Goal: Task Accomplishment & Management: Use online tool/utility

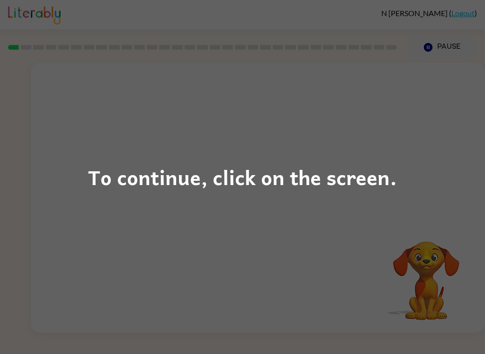
click at [371, 216] on div "To continue, click on the screen." at bounding box center [242, 177] width 485 height 354
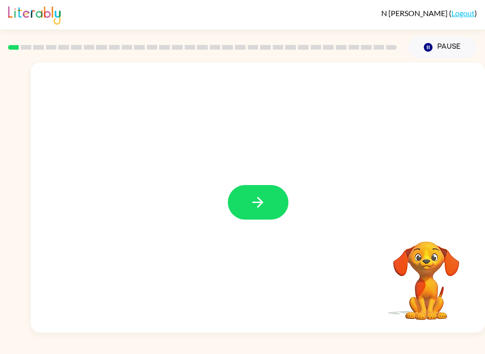
click at [268, 202] on button "button" at bounding box center [258, 202] width 61 height 35
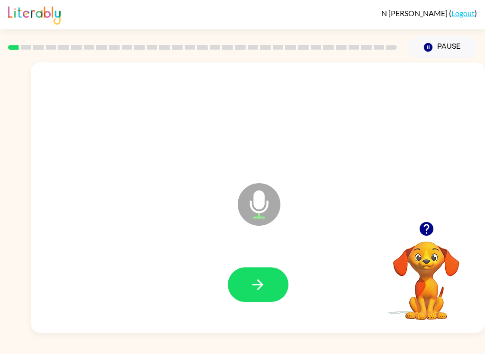
click at [263, 286] on icon "button" at bounding box center [258, 285] width 17 height 17
click at [242, 292] on button "button" at bounding box center [258, 285] width 61 height 35
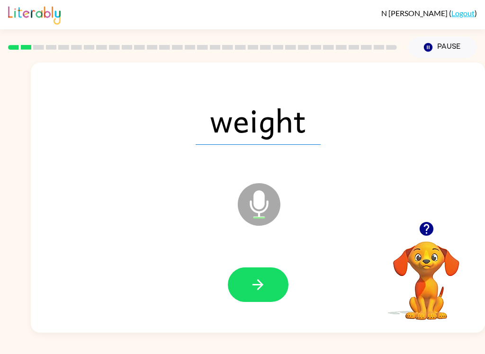
click at [269, 279] on button "button" at bounding box center [258, 285] width 61 height 35
click at [266, 290] on button "button" at bounding box center [258, 285] width 61 height 35
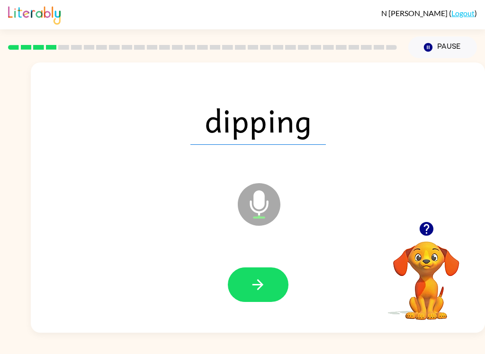
click at [263, 279] on icon "button" at bounding box center [258, 285] width 17 height 17
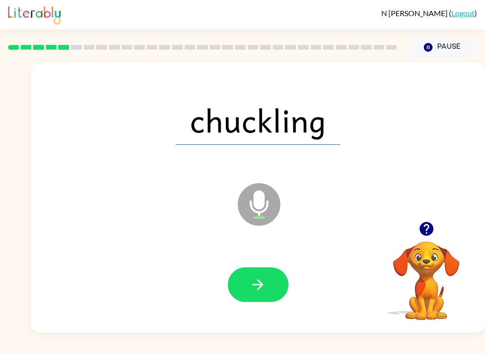
click at [264, 280] on icon "button" at bounding box center [258, 285] width 17 height 17
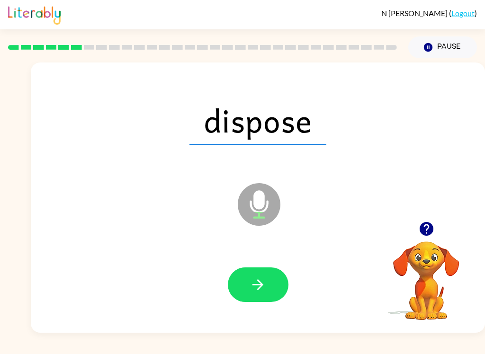
click at [267, 285] on button "button" at bounding box center [258, 285] width 61 height 35
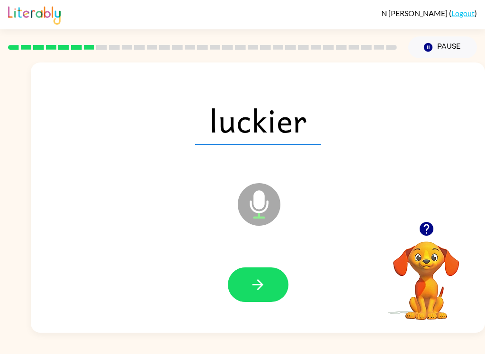
click at [262, 285] on icon "button" at bounding box center [258, 285] width 11 height 11
click at [263, 282] on icon "button" at bounding box center [258, 285] width 17 height 17
click at [261, 280] on icon "button" at bounding box center [258, 285] width 17 height 17
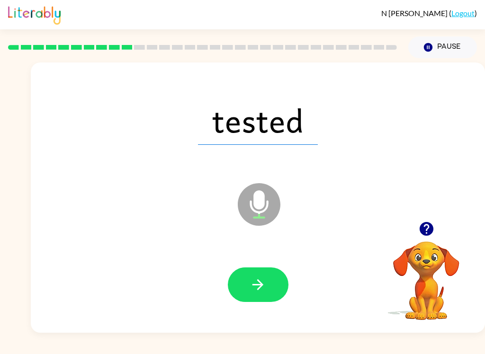
click at [264, 280] on icon "button" at bounding box center [258, 285] width 17 height 17
click at [256, 289] on icon "button" at bounding box center [258, 285] width 17 height 17
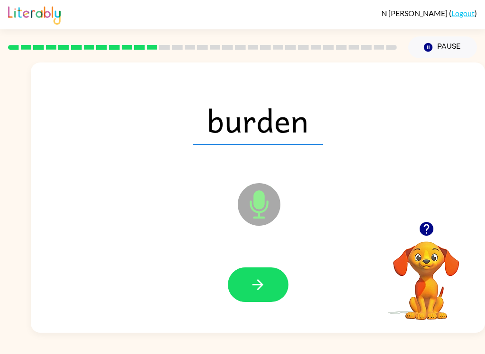
click at [255, 279] on icon "button" at bounding box center [258, 285] width 17 height 17
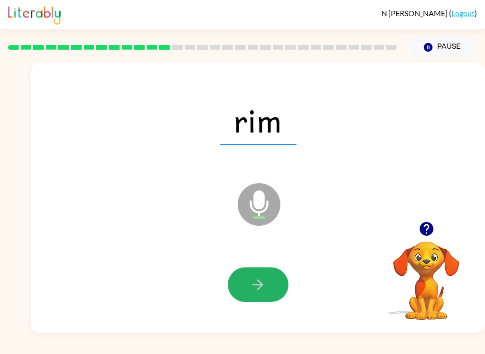
click at [262, 281] on icon "button" at bounding box center [258, 285] width 17 height 17
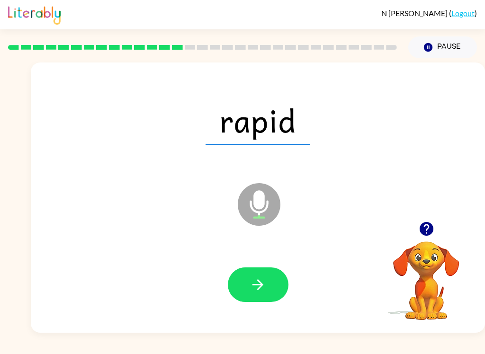
click at [260, 279] on icon "button" at bounding box center [258, 285] width 17 height 17
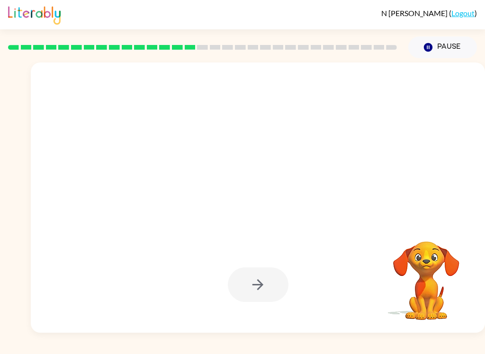
click at [370, 350] on div "N [PERSON_NAME] ( Logout ) Pause Pause Your browser must support playing .mp4 f…" at bounding box center [242, 177] width 485 height 354
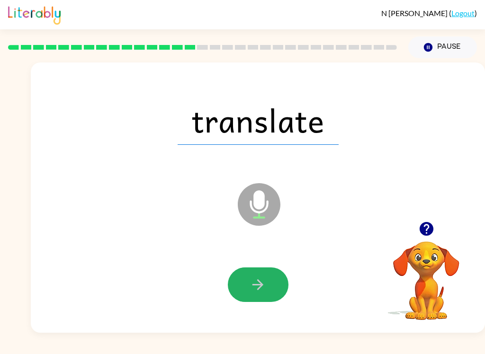
click at [266, 287] on icon "button" at bounding box center [258, 285] width 17 height 17
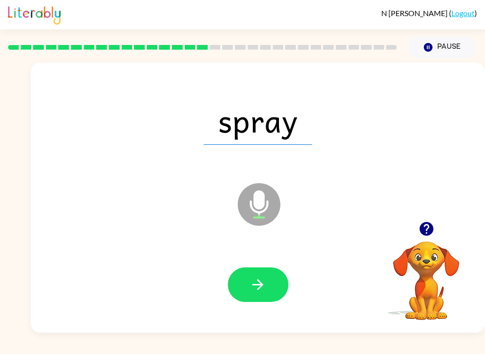
click at [268, 284] on button "button" at bounding box center [258, 285] width 61 height 35
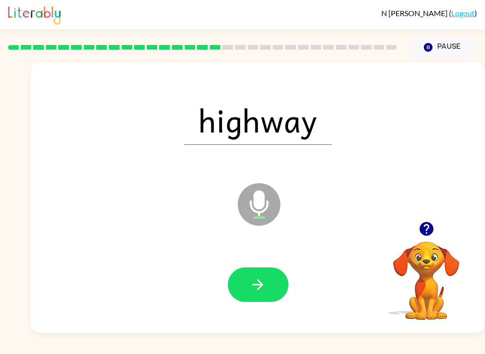
click at [270, 283] on button "button" at bounding box center [258, 285] width 61 height 35
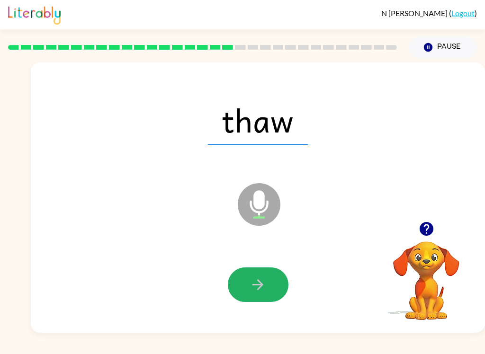
click at [265, 278] on icon "button" at bounding box center [258, 285] width 17 height 17
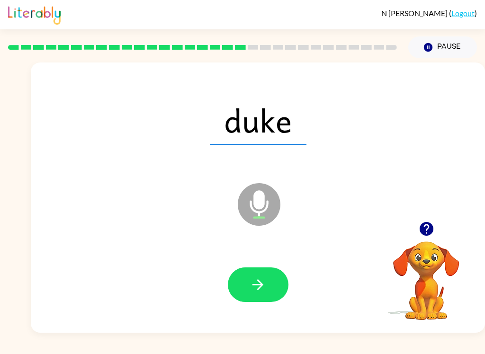
click at [263, 285] on icon "button" at bounding box center [258, 285] width 17 height 17
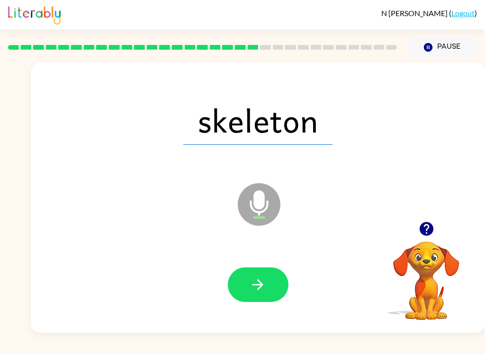
click at [263, 283] on icon "button" at bounding box center [258, 285] width 17 height 17
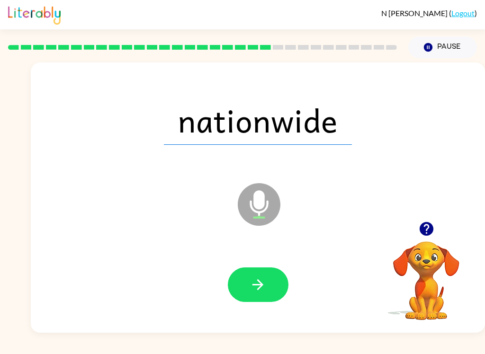
click at [270, 287] on button "button" at bounding box center [258, 285] width 61 height 35
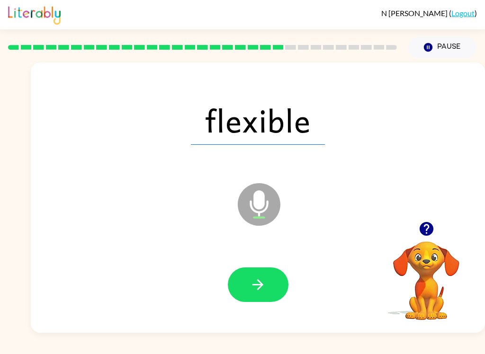
click at [283, 282] on button "button" at bounding box center [258, 285] width 61 height 35
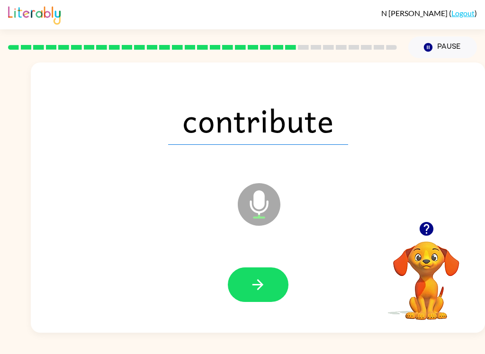
click at [271, 279] on button "button" at bounding box center [258, 285] width 61 height 35
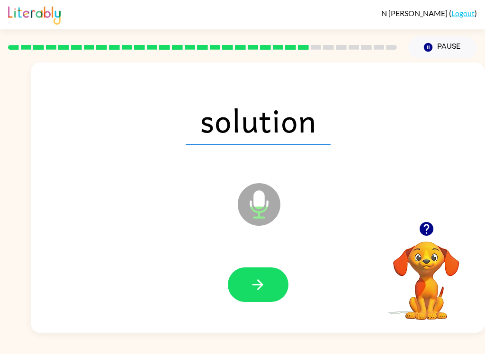
click at [259, 290] on icon "button" at bounding box center [258, 285] width 17 height 17
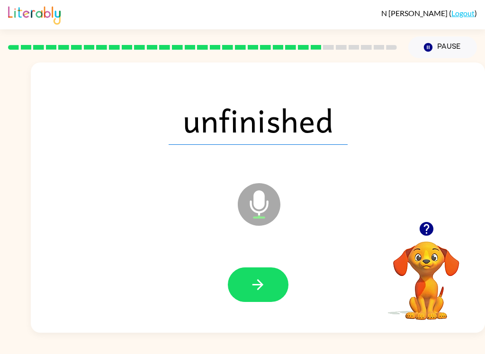
click at [379, 350] on div "N [PERSON_NAME] ( Logout ) Pause Pause unfinished Microphone The Microphone is …" at bounding box center [242, 177] width 485 height 354
click at [362, 351] on div "N [PERSON_NAME] ( Logout ) Pause Pause unfinished Microphone The Microphone is …" at bounding box center [242, 177] width 485 height 354
click at [266, 287] on icon "button" at bounding box center [258, 285] width 17 height 17
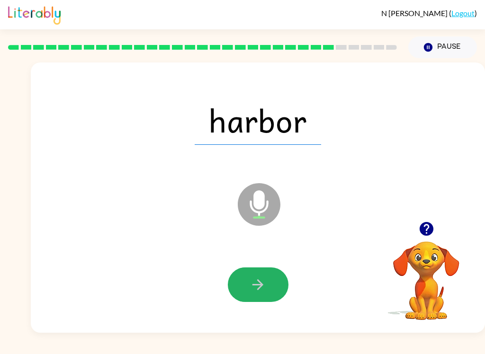
click at [260, 287] on icon "button" at bounding box center [258, 285] width 11 height 11
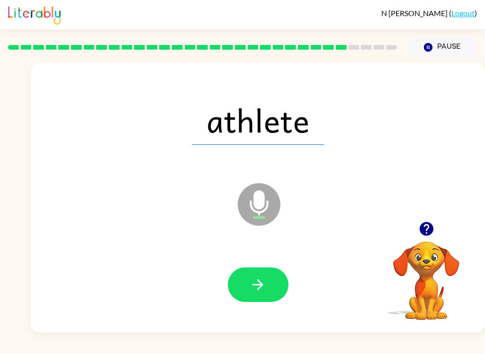
click at [271, 288] on button "button" at bounding box center [258, 285] width 61 height 35
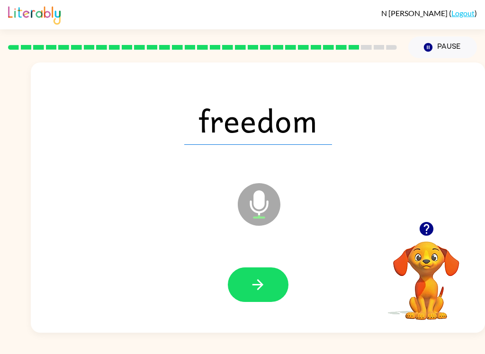
click at [263, 291] on icon "button" at bounding box center [258, 285] width 17 height 17
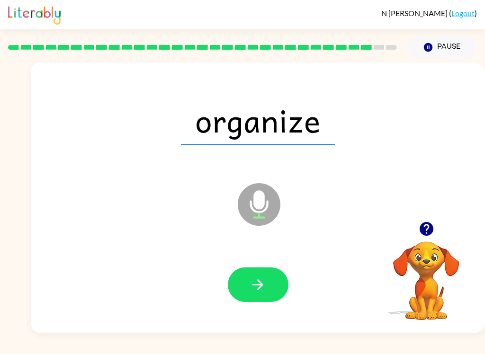
click at [274, 282] on button "button" at bounding box center [258, 285] width 61 height 35
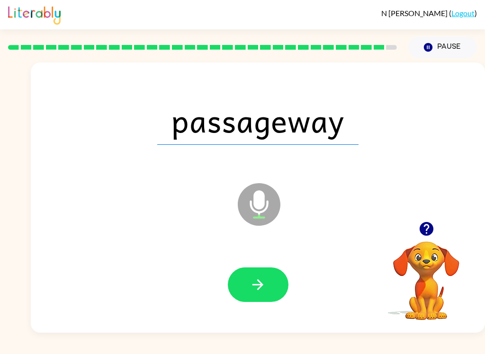
click at [264, 289] on icon "button" at bounding box center [258, 285] width 17 height 17
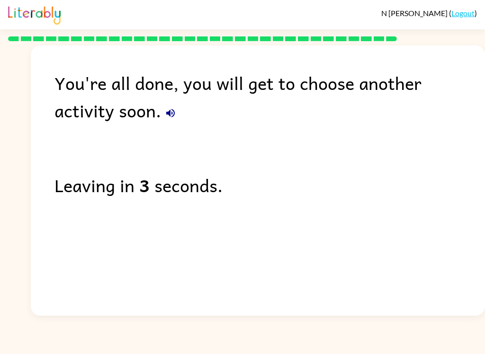
click at [222, 351] on div "N [PERSON_NAME] ( Logout ) You're all done, you will get to choose another acti…" at bounding box center [242, 177] width 485 height 354
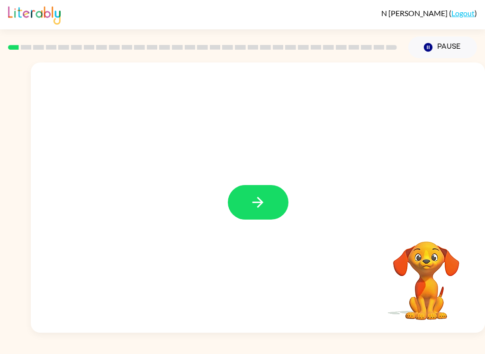
click at [265, 183] on div at bounding box center [258, 198] width 454 height 271
click at [264, 199] on icon "button" at bounding box center [258, 202] width 17 height 17
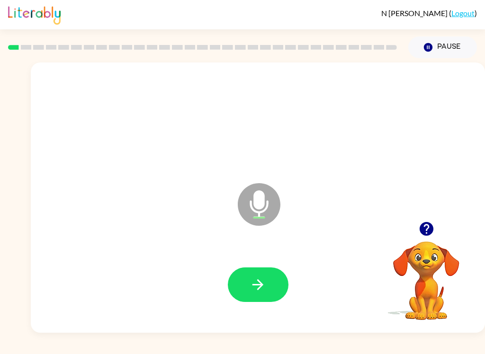
click at [263, 293] on icon "button" at bounding box center [258, 285] width 17 height 17
click at [256, 286] on icon "button" at bounding box center [258, 285] width 17 height 17
click at [272, 279] on button "button" at bounding box center [258, 285] width 61 height 35
click at [263, 269] on button "button" at bounding box center [258, 285] width 61 height 35
click at [267, 287] on button "button" at bounding box center [258, 285] width 61 height 35
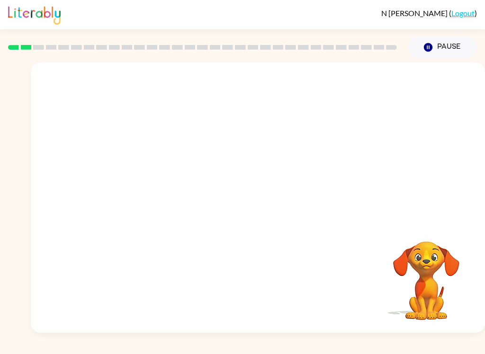
click at [208, 349] on div "N [PERSON_NAME] ( Logout ) Pause Pause Your browser must support playing .mp4 f…" at bounding box center [242, 177] width 485 height 354
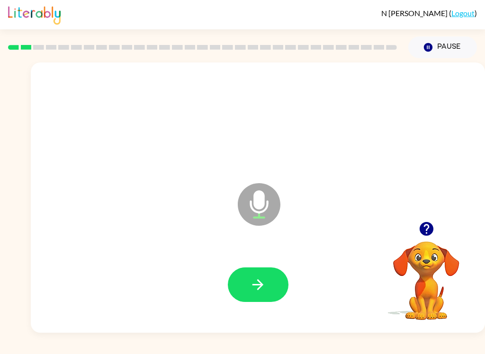
click at [261, 283] on icon "button" at bounding box center [258, 285] width 11 height 11
click at [258, 292] on icon "button" at bounding box center [258, 285] width 17 height 17
click at [264, 287] on icon "button" at bounding box center [258, 285] width 17 height 17
click at [268, 290] on button "button" at bounding box center [258, 285] width 61 height 35
click at [259, 284] on icon "button" at bounding box center [258, 285] width 17 height 17
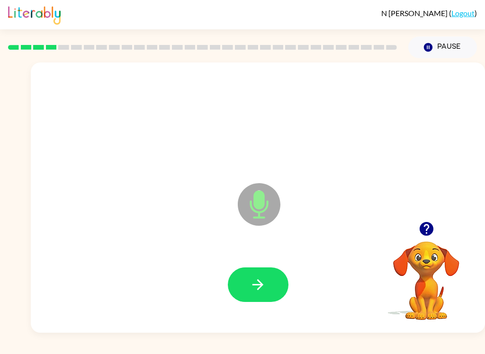
click at [246, 284] on button "button" at bounding box center [258, 285] width 61 height 35
click at [262, 285] on icon "button" at bounding box center [258, 285] width 11 height 11
click at [280, 280] on button "button" at bounding box center [258, 285] width 61 height 35
click at [257, 298] on button "button" at bounding box center [258, 285] width 61 height 35
click at [264, 278] on icon "button" at bounding box center [258, 285] width 17 height 17
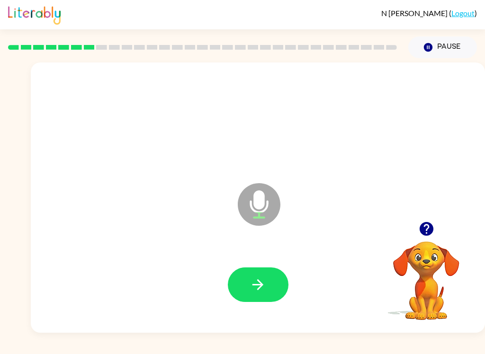
click at [237, 305] on div at bounding box center [257, 285] width 435 height 78
click at [269, 291] on button "button" at bounding box center [258, 285] width 61 height 35
click at [265, 279] on icon "button" at bounding box center [258, 285] width 17 height 17
click at [268, 279] on button "button" at bounding box center [258, 285] width 61 height 35
click at [263, 279] on icon "button" at bounding box center [258, 285] width 17 height 17
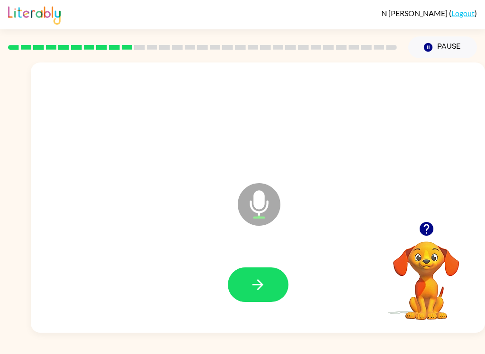
click at [259, 290] on icon "button" at bounding box center [258, 285] width 17 height 17
click at [411, 231] on div at bounding box center [426, 229] width 95 height 24
click at [410, 231] on div at bounding box center [426, 229] width 95 height 24
click at [427, 232] on icon "button" at bounding box center [426, 229] width 14 height 14
click at [383, 351] on div "N Adreani ( Logout ) Pause Pause Microphone The Microphone is here when it is y…" at bounding box center [242, 177] width 485 height 354
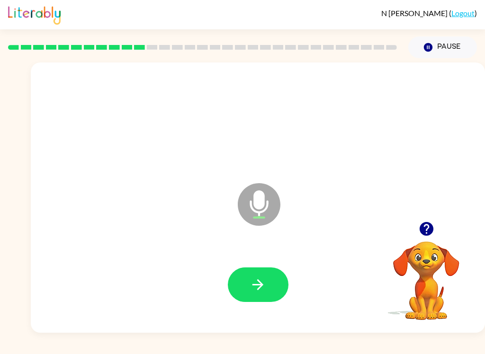
click at [256, 283] on icon "button" at bounding box center [258, 285] width 17 height 17
click at [263, 283] on icon "button" at bounding box center [258, 285] width 17 height 17
click at [257, 288] on icon "button" at bounding box center [258, 285] width 17 height 17
click at [429, 231] on icon "button" at bounding box center [426, 229] width 14 height 14
click at [172, 349] on div "N Adreani ( Logout ) Pause Pause Microphone The Microphone is here when it is y…" at bounding box center [242, 177] width 485 height 354
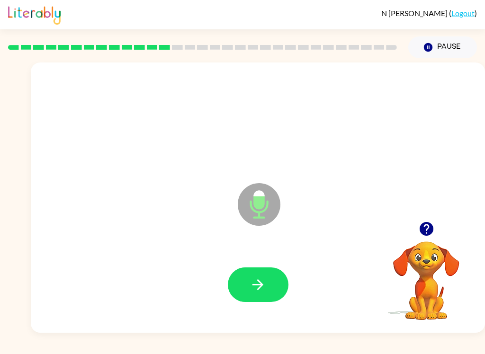
click at [270, 285] on button "button" at bounding box center [258, 285] width 61 height 35
click at [265, 284] on icon "button" at bounding box center [258, 285] width 17 height 17
click at [272, 289] on button "button" at bounding box center [258, 285] width 61 height 35
click at [268, 269] on button "button" at bounding box center [258, 285] width 61 height 35
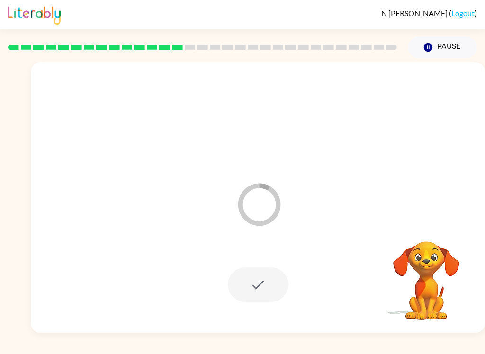
click at [269, 316] on div at bounding box center [257, 285] width 435 height 78
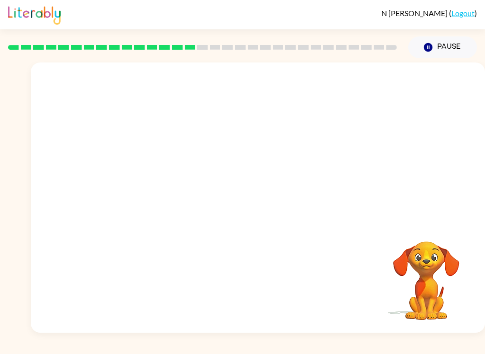
click at [189, 351] on div "N [PERSON_NAME] ( Logout ) Pause Pause Your browser must support playing .mp4 f…" at bounding box center [242, 177] width 485 height 354
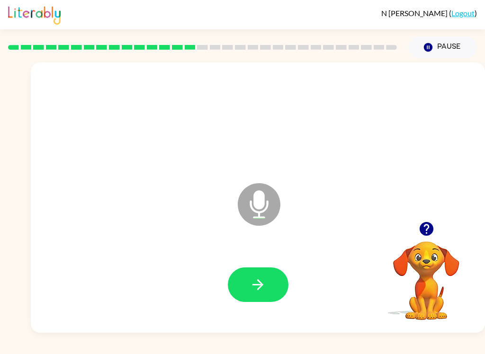
click at [245, 288] on button "button" at bounding box center [258, 285] width 61 height 35
click at [266, 290] on icon "button" at bounding box center [258, 285] width 17 height 17
click at [270, 272] on button "button" at bounding box center [258, 285] width 61 height 35
click at [271, 285] on button "button" at bounding box center [258, 285] width 61 height 35
click at [269, 289] on button "button" at bounding box center [258, 285] width 61 height 35
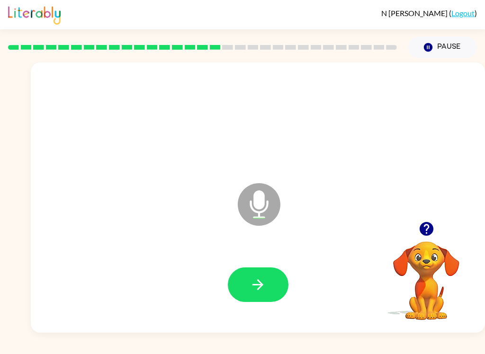
click at [264, 265] on div at bounding box center [257, 285] width 435 height 78
click at [270, 297] on button "button" at bounding box center [258, 285] width 61 height 35
click at [256, 282] on icon "button" at bounding box center [258, 285] width 17 height 17
click at [267, 272] on button "button" at bounding box center [258, 285] width 61 height 35
click at [249, 278] on button "button" at bounding box center [258, 285] width 61 height 35
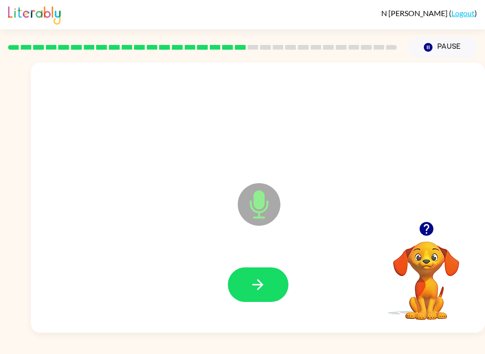
click at [250, 278] on icon "button" at bounding box center [258, 285] width 17 height 17
click at [263, 294] on button "button" at bounding box center [258, 285] width 61 height 35
click at [266, 283] on button "button" at bounding box center [258, 285] width 61 height 35
click at [258, 293] on icon "button" at bounding box center [258, 285] width 17 height 17
click at [270, 291] on button "button" at bounding box center [258, 285] width 61 height 35
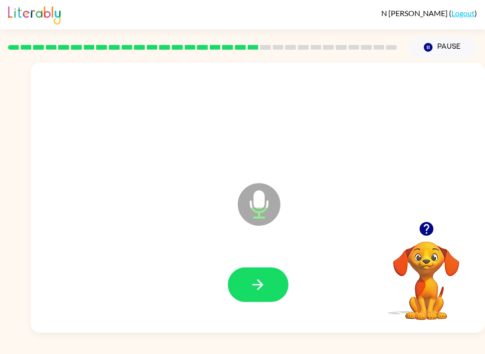
click at [257, 273] on button "button" at bounding box center [258, 285] width 61 height 35
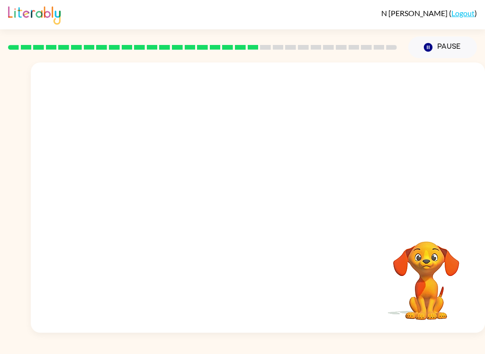
click at [125, 350] on div "N [PERSON_NAME] ( Logout ) Pause Pause Your browser must support playing .mp4 f…" at bounding box center [242, 177] width 485 height 354
click at [143, 350] on div "N [PERSON_NAME] ( Logout ) Pause Pause Your browser must support playing .mp4 f…" at bounding box center [242, 177] width 485 height 354
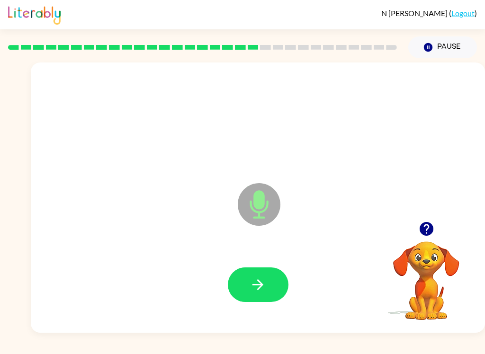
click at [263, 282] on icon "button" at bounding box center [258, 285] width 17 height 17
click at [265, 283] on icon "button" at bounding box center [258, 285] width 17 height 17
click at [269, 282] on button "button" at bounding box center [258, 285] width 61 height 35
click at [263, 286] on icon "button" at bounding box center [258, 285] width 17 height 17
click at [258, 284] on icon "button" at bounding box center [258, 285] width 17 height 17
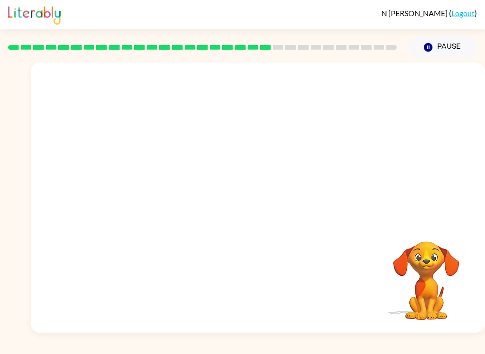
click at [174, 333] on div at bounding box center [258, 198] width 454 height 271
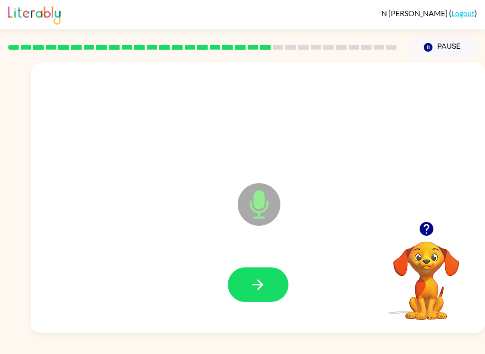
click at [268, 289] on button "button" at bounding box center [258, 285] width 61 height 35
click at [270, 281] on button "button" at bounding box center [258, 285] width 61 height 35
click at [267, 274] on button "button" at bounding box center [258, 285] width 61 height 35
click at [274, 286] on button "button" at bounding box center [258, 285] width 61 height 35
click at [445, 46] on button "Pause Pause" at bounding box center [442, 47] width 69 height 22
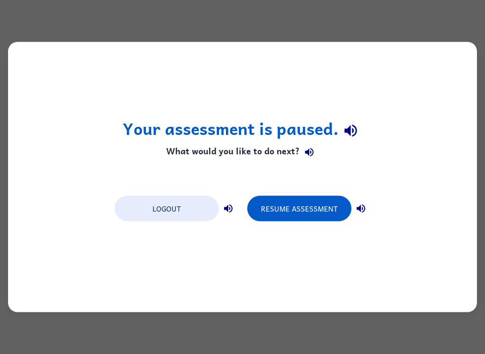
click at [314, 213] on button "Resume Assessment" at bounding box center [299, 209] width 104 height 26
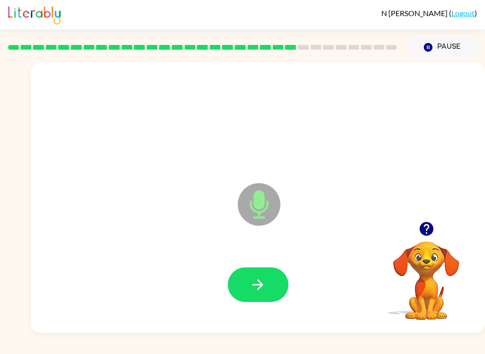
click at [266, 282] on icon "button" at bounding box center [258, 285] width 17 height 17
click at [263, 283] on icon "button" at bounding box center [258, 285] width 17 height 17
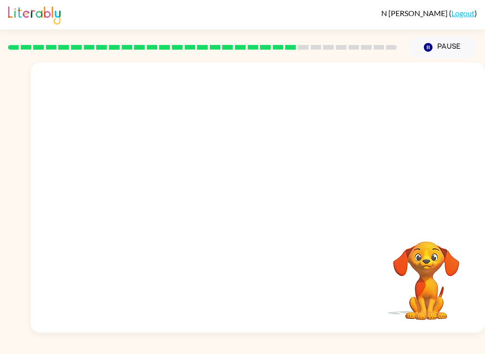
click at [439, 46] on button "Pause Pause" at bounding box center [442, 47] width 69 height 22
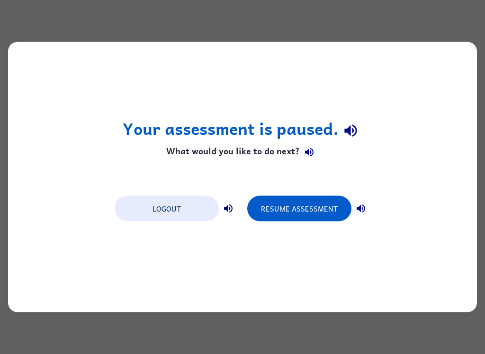
click at [439, 46] on div "Your assessment is paused. What would you like to do next? Logout Resume Assess…" at bounding box center [242, 177] width 469 height 271
click at [322, 209] on button "Resume Assessment" at bounding box center [299, 209] width 104 height 26
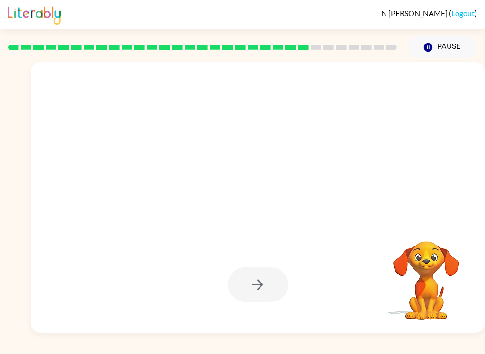
click at [428, 260] on video "Your browser must support playing .mp4 files to use Literably. Please try using…" at bounding box center [426, 274] width 95 height 95
click at [430, 257] on video "Your browser must support playing .mp4 files to use Literably. Please try using…" at bounding box center [426, 274] width 95 height 95
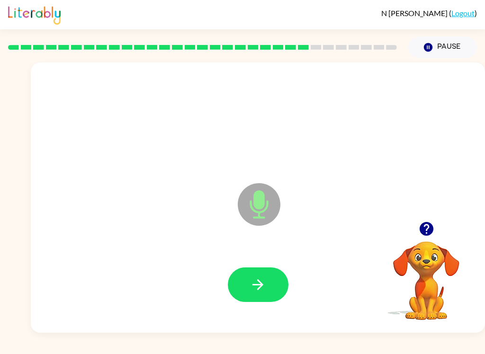
click at [428, 228] on icon "button" at bounding box center [426, 229] width 17 height 17
click at [266, 283] on button "button" at bounding box center [258, 285] width 61 height 35
click at [264, 290] on icon "button" at bounding box center [258, 285] width 17 height 17
click at [270, 289] on button "button" at bounding box center [258, 285] width 61 height 35
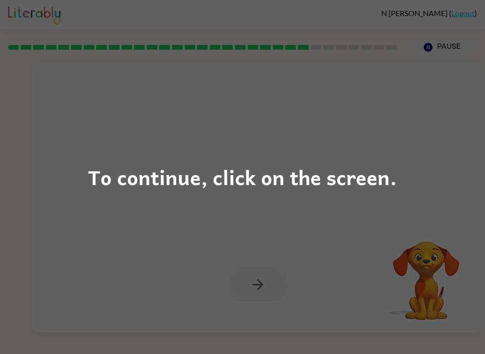
click at [391, 185] on div "To continue, click on the screen." at bounding box center [242, 177] width 309 height 32
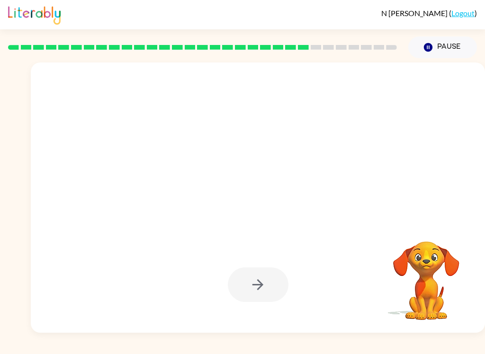
click at [147, 350] on div "N [PERSON_NAME] ( Logout ) Pause Pause Your browser must support playing .mp4 f…" at bounding box center [242, 177] width 485 height 354
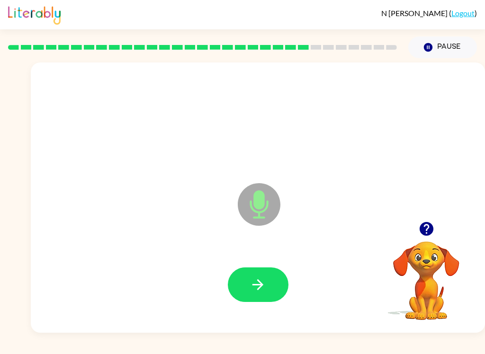
click at [266, 284] on button "button" at bounding box center [258, 285] width 61 height 35
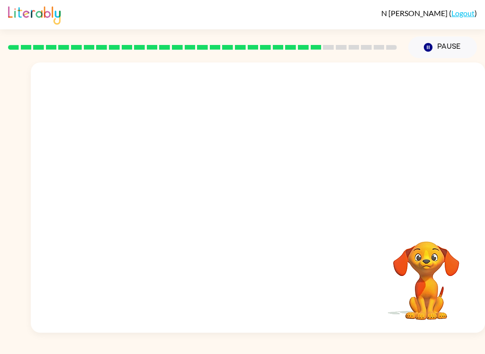
click at [206, 349] on div "N [PERSON_NAME] ( Logout ) Pause Pause Your browser must support playing .mp4 f…" at bounding box center [242, 177] width 485 height 354
click at [228, 351] on div "N [PERSON_NAME] ( Logout ) Pause Pause Your browser must support playing .mp4 f…" at bounding box center [242, 177] width 485 height 354
click at [231, 351] on div "N [PERSON_NAME] ( Logout ) Pause Pause Your browser must support playing .mp4 f…" at bounding box center [242, 177] width 485 height 354
click at [243, 351] on div "N [PERSON_NAME] ( Logout ) Pause Pause Your browser must support playing .mp4 f…" at bounding box center [242, 177] width 485 height 354
click at [240, 351] on div "N [PERSON_NAME] ( Logout ) Pause Pause Your browser must support playing .mp4 f…" at bounding box center [242, 177] width 485 height 354
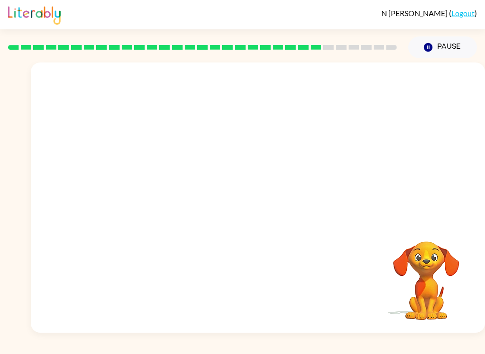
click at [315, 351] on div "N [PERSON_NAME] ( Logout ) Pause Pause Your browser must support playing .mp4 f…" at bounding box center [242, 177] width 485 height 354
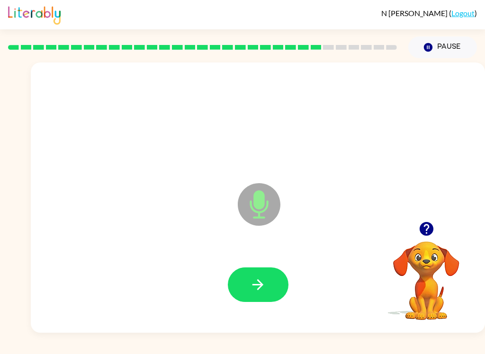
click at [429, 351] on div "N Adreani ( Logout ) Pause Pause Microphone The Microphone is here when it is y…" at bounding box center [242, 177] width 485 height 354
click at [265, 288] on icon "button" at bounding box center [258, 285] width 17 height 17
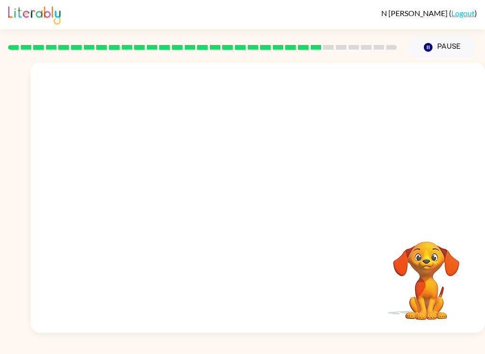
click at [261, 351] on div "N [PERSON_NAME] ( Logout ) Pause Pause Your browser must support playing .mp4 f…" at bounding box center [242, 177] width 485 height 354
click at [268, 350] on div "N [PERSON_NAME] ( Logout ) Pause Pause Your browser must support playing .mp4 f…" at bounding box center [242, 177] width 485 height 354
click at [286, 351] on div "N [PERSON_NAME] ( Logout ) Pause Pause Your browser must support playing .mp4 f…" at bounding box center [242, 177] width 485 height 354
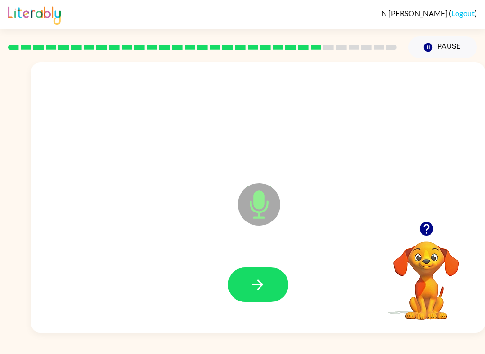
click at [261, 294] on button "button" at bounding box center [258, 285] width 61 height 35
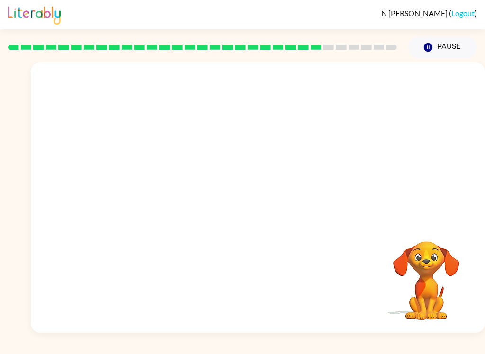
click at [401, 351] on div "N [PERSON_NAME] ( Logout ) Pause Pause Your browser must support playing .mp4 f…" at bounding box center [242, 177] width 485 height 354
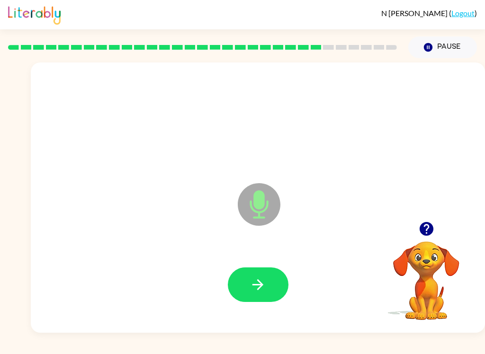
click at [430, 229] on icon "button" at bounding box center [426, 229] width 14 height 14
click at [242, 351] on div "N Adreani ( Logout ) Pause Pause Microphone The Microphone is here when it is y…" at bounding box center [242, 177] width 485 height 354
click at [252, 351] on div "N Adreani ( Logout ) Pause Pause Microphone The Microphone is here when it is y…" at bounding box center [242, 177] width 485 height 354
click at [265, 291] on icon "button" at bounding box center [258, 285] width 17 height 17
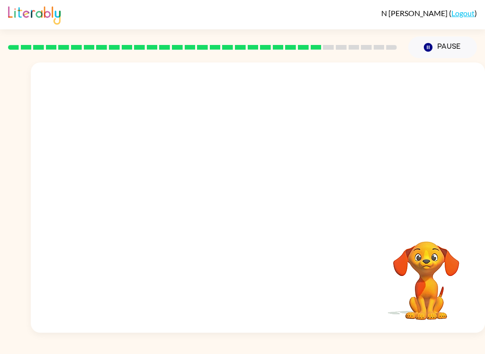
click at [243, 351] on div "N [PERSON_NAME] ( Logout ) Pause Pause Your browser must support playing .mp4 f…" at bounding box center [242, 177] width 485 height 354
click at [242, 351] on div "N [PERSON_NAME] ( Logout ) Pause Pause Your browser must support playing .mp4 f…" at bounding box center [242, 177] width 485 height 354
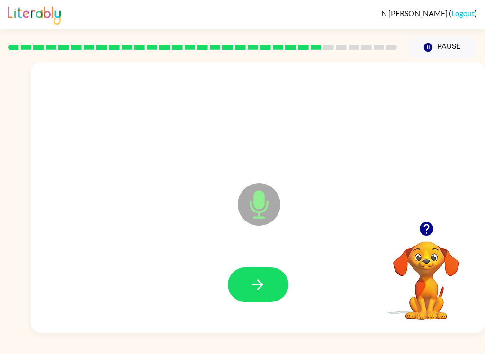
click at [262, 284] on icon "button" at bounding box center [258, 285] width 11 height 11
click at [258, 287] on icon "button" at bounding box center [258, 285] width 17 height 17
click at [428, 224] on icon "button" at bounding box center [426, 229] width 14 height 14
click at [265, 283] on icon "button" at bounding box center [258, 285] width 17 height 17
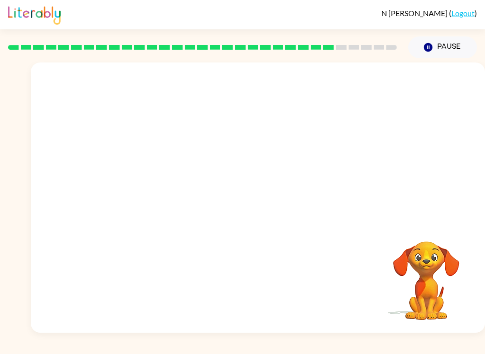
click at [242, 351] on div "N [PERSON_NAME] ( Logout ) Pause Pause Your browser must support playing .mp4 f…" at bounding box center [242, 177] width 485 height 354
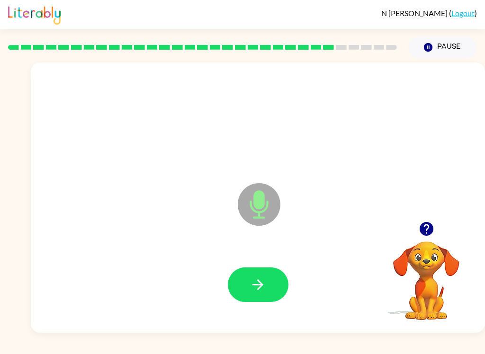
click at [260, 288] on icon "button" at bounding box center [258, 285] width 11 height 11
click at [429, 226] on icon "button" at bounding box center [426, 229] width 17 height 17
click at [271, 284] on button "button" at bounding box center [258, 285] width 61 height 35
click at [262, 285] on icon "button" at bounding box center [258, 285] width 11 height 11
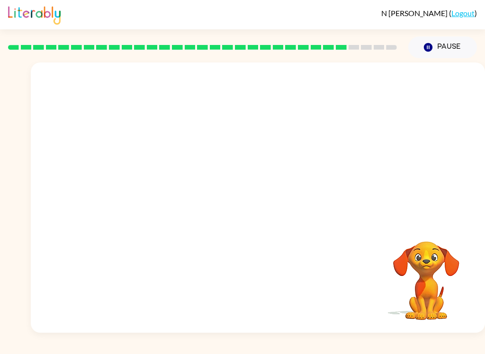
click at [252, 351] on div "N [PERSON_NAME] ( Logout ) Pause Pause Your browser must support playing .mp4 f…" at bounding box center [242, 177] width 485 height 354
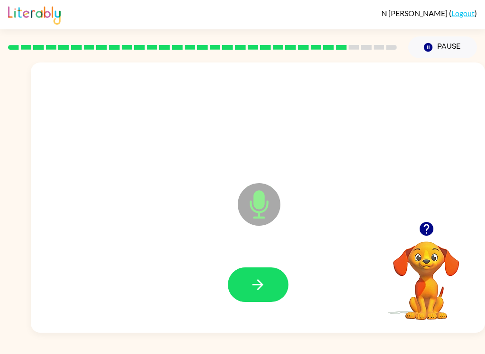
click at [260, 282] on icon "button" at bounding box center [258, 285] width 11 height 11
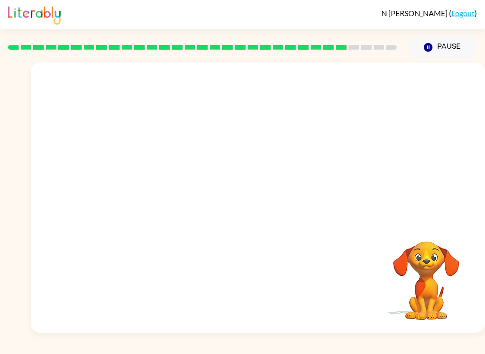
click at [231, 351] on div "N [PERSON_NAME] ( Logout ) Pause Pause Your browser must support playing .mp4 f…" at bounding box center [242, 177] width 485 height 354
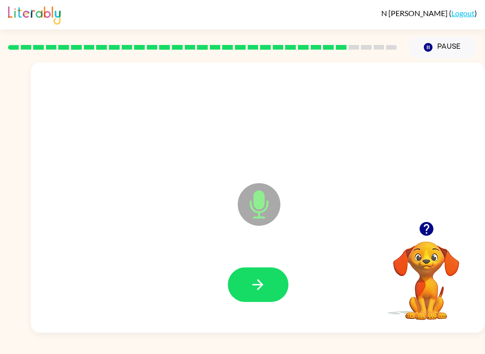
click at [261, 281] on icon "button" at bounding box center [258, 285] width 17 height 17
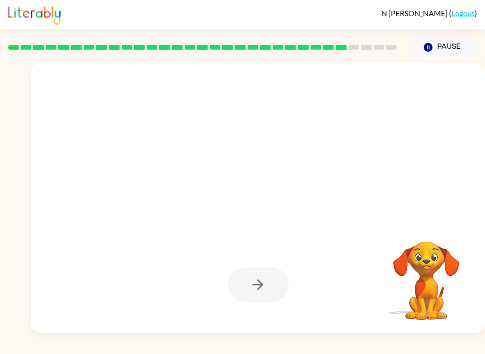
click at [225, 351] on div "N [PERSON_NAME] ( Logout ) Pause Pause Your browser must support playing .mp4 f…" at bounding box center [242, 177] width 485 height 354
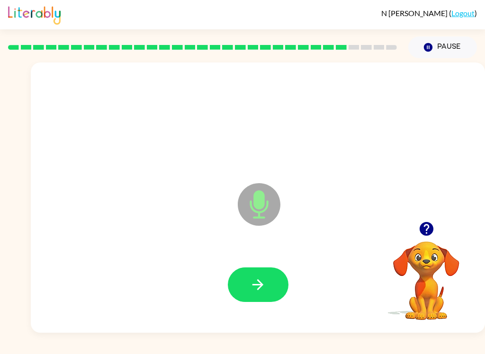
click at [264, 287] on icon "button" at bounding box center [258, 285] width 17 height 17
click at [257, 284] on icon "button" at bounding box center [258, 285] width 17 height 17
click at [263, 289] on icon "button" at bounding box center [258, 285] width 17 height 17
click at [246, 269] on button "button" at bounding box center [258, 285] width 61 height 35
click at [257, 289] on icon "button" at bounding box center [258, 285] width 17 height 17
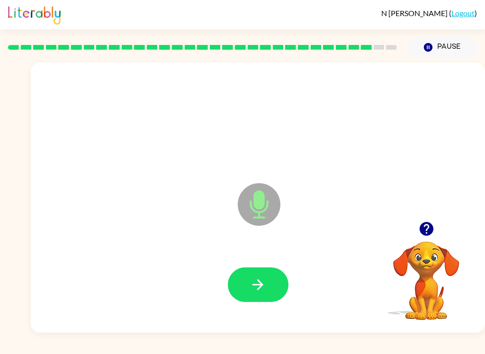
click at [267, 283] on button "button" at bounding box center [258, 285] width 61 height 35
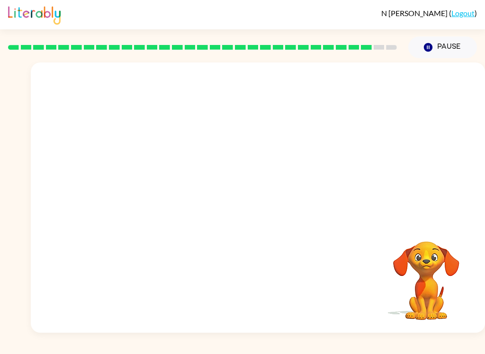
click at [189, 344] on div "N [PERSON_NAME] ( Logout ) Pause Pause Your browser must support playing .mp4 f…" at bounding box center [242, 177] width 485 height 354
click at [172, 351] on div "N [PERSON_NAME] ( Logout ) Pause Pause Your browser must support playing .mp4 f…" at bounding box center [242, 177] width 485 height 354
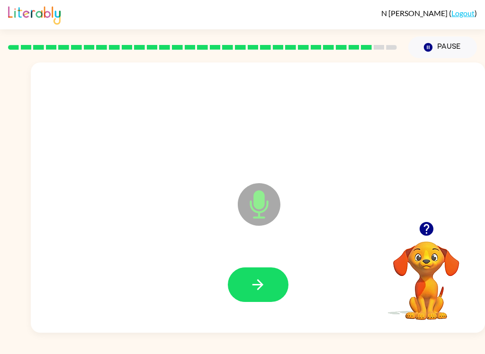
click at [259, 287] on icon "button" at bounding box center [258, 285] width 17 height 17
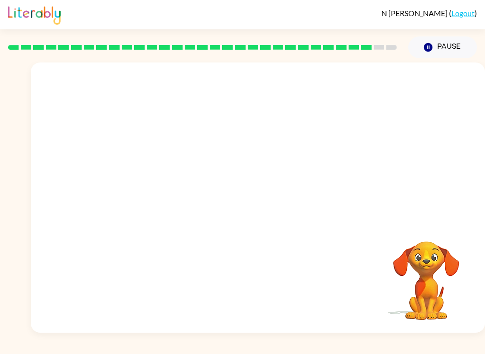
click at [171, 350] on div "N [PERSON_NAME] ( Logout ) Pause Pause Your browser must support playing .mp4 f…" at bounding box center [242, 177] width 485 height 354
click at [175, 351] on div "N [PERSON_NAME] ( Logout ) Pause Pause Your browser must support playing .mp4 f…" at bounding box center [242, 177] width 485 height 354
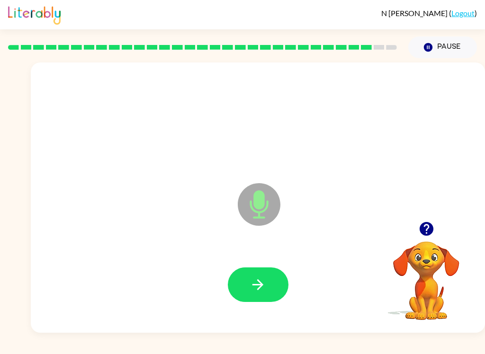
click at [271, 282] on button "button" at bounding box center [258, 285] width 61 height 35
click at [268, 279] on button "button" at bounding box center [258, 285] width 61 height 35
click at [265, 281] on icon "button" at bounding box center [258, 285] width 17 height 17
click at [274, 285] on button "button" at bounding box center [258, 285] width 61 height 35
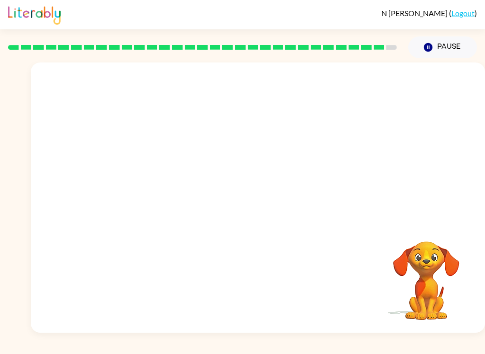
click at [178, 351] on div "N [PERSON_NAME] ( Logout ) Pause Pause Your browser must support playing .mp4 f…" at bounding box center [242, 177] width 485 height 354
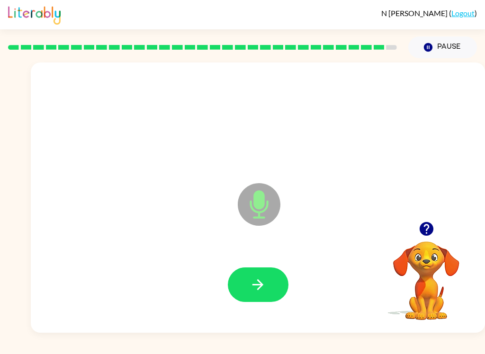
click at [241, 290] on button "button" at bounding box center [258, 285] width 61 height 35
click at [243, 283] on button "button" at bounding box center [258, 285] width 61 height 35
